Goal: Task Accomplishment & Management: Manage account settings

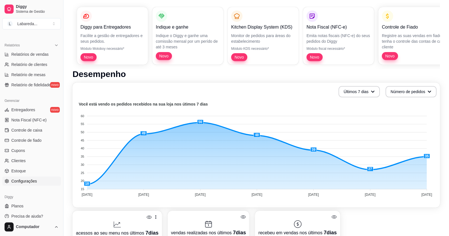
scroll to position [171, 0]
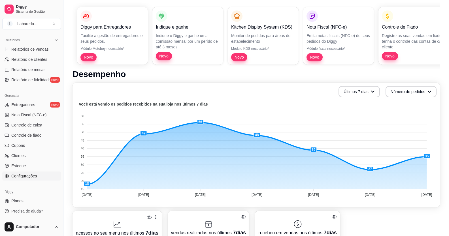
click at [32, 176] on span "Configurações" at bounding box center [23, 176] width 25 height 6
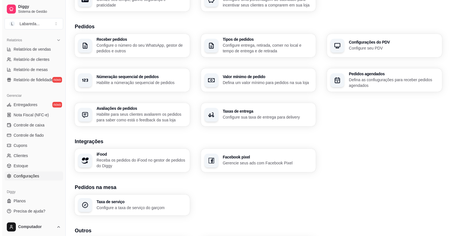
scroll to position [161, 0]
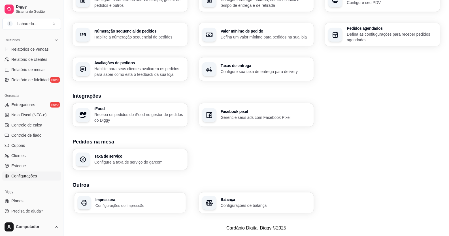
click at [132, 198] on h3 "Impressora" at bounding box center [138, 200] width 87 height 4
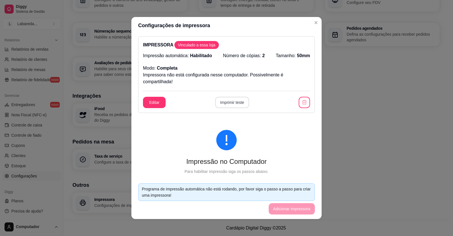
click at [228, 101] on button "Imprimir teste" at bounding box center [232, 102] width 34 height 11
click at [150, 107] on button "Editar" at bounding box center [154, 102] width 23 height 11
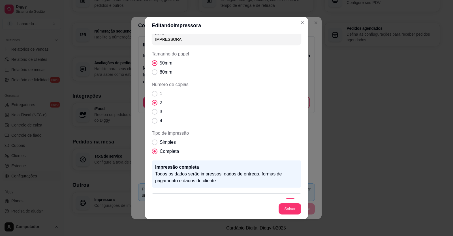
scroll to position [0, 0]
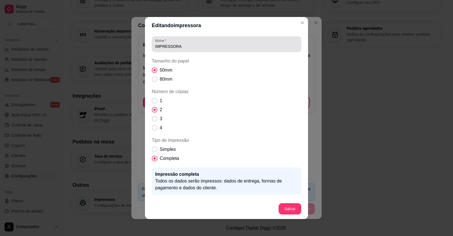
click at [162, 41] on label "Nome" at bounding box center [161, 40] width 13 height 5
click at [162, 44] on input "IMPRESSORA" at bounding box center [226, 47] width 143 height 6
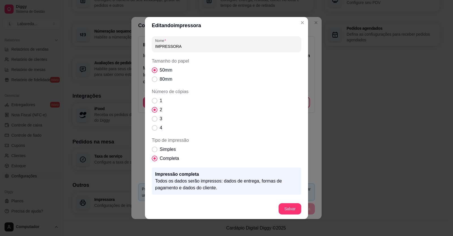
drag, startPoint x: 180, startPoint y: 48, endPoint x: 142, endPoint y: 43, distance: 38.8
click at [142, 43] on div "Editando impressora Nome IMPRESSORA Tamanho do papel 50mm 80mm Número de cópias…" at bounding box center [226, 118] width 453 height 236
type input "58"
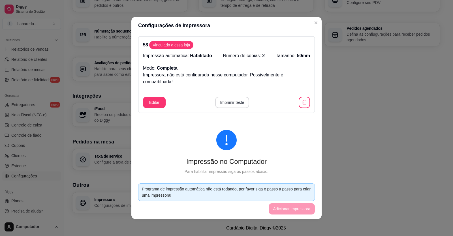
click at [232, 106] on button "Imprimir teste" at bounding box center [232, 102] width 34 height 11
click at [249, 53] on p "Número de cópias: 2" at bounding box center [244, 55] width 42 height 7
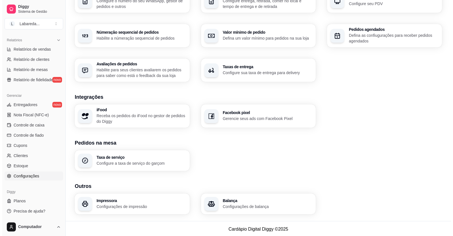
scroll to position [161, 0]
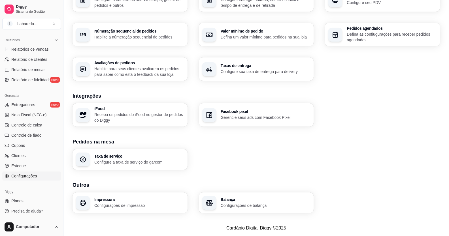
click at [119, 206] on p "Configurações de impressão" at bounding box center [139, 206] width 90 height 6
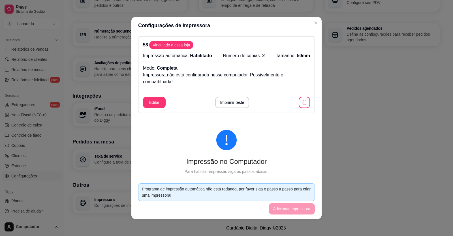
click at [196, 57] on span "Habilitado" at bounding box center [201, 55] width 22 height 5
click at [158, 103] on button "Editar" at bounding box center [154, 102] width 22 height 11
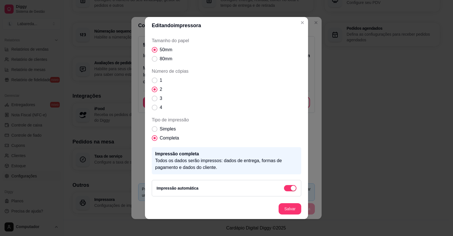
scroll to position [1, 0]
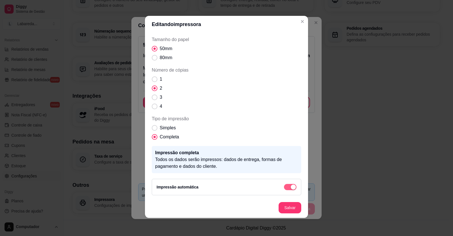
click at [284, 189] on span "button" at bounding box center [290, 187] width 12 height 6
click at [285, 189] on div "button" at bounding box center [287, 187] width 5 height 5
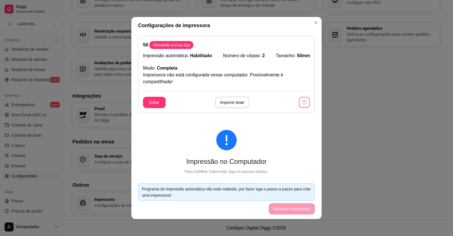
click at [302, 102] on icon "button" at bounding box center [304, 102] width 5 height 5
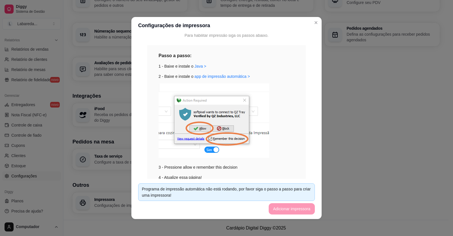
scroll to position [57, 0]
click at [195, 66] on link "Java >" at bounding box center [201, 65] width 12 height 5
click at [147, 78] on div "Passo a passo: 1 - Baixe e instale o [GEOGRAPHIC_DATA] > 2 - Baixe e instale o …" at bounding box center [226, 118] width 159 height 146
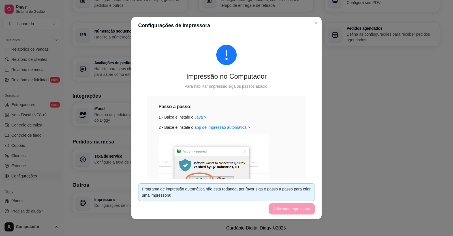
scroll to position [0, 0]
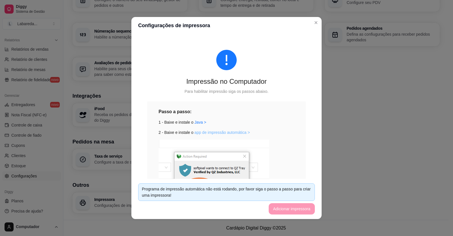
click at [219, 131] on link "app de impressão automática >" at bounding box center [222, 132] width 55 height 5
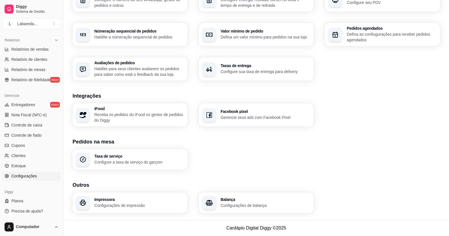
click at [152, 197] on div "Impressora Configurações de impressão" at bounding box center [129, 203] width 115 height 21
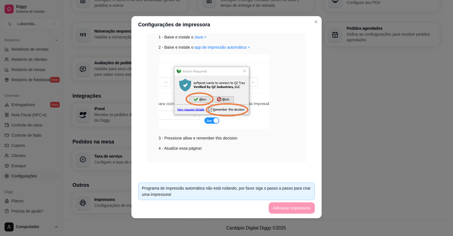
scroll to position [1, 0]
click at [200, 139] on div "3 - Pressione allow e remember this decision" at bounding box center [227, 97] width 136 height 87
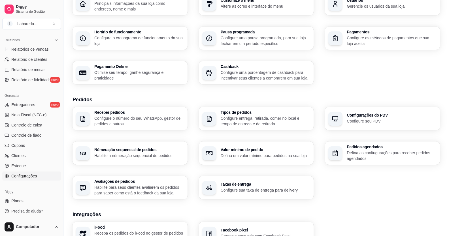
scroll to position [19, 0]
